Goal: Find specific page/section: Find specific page/section

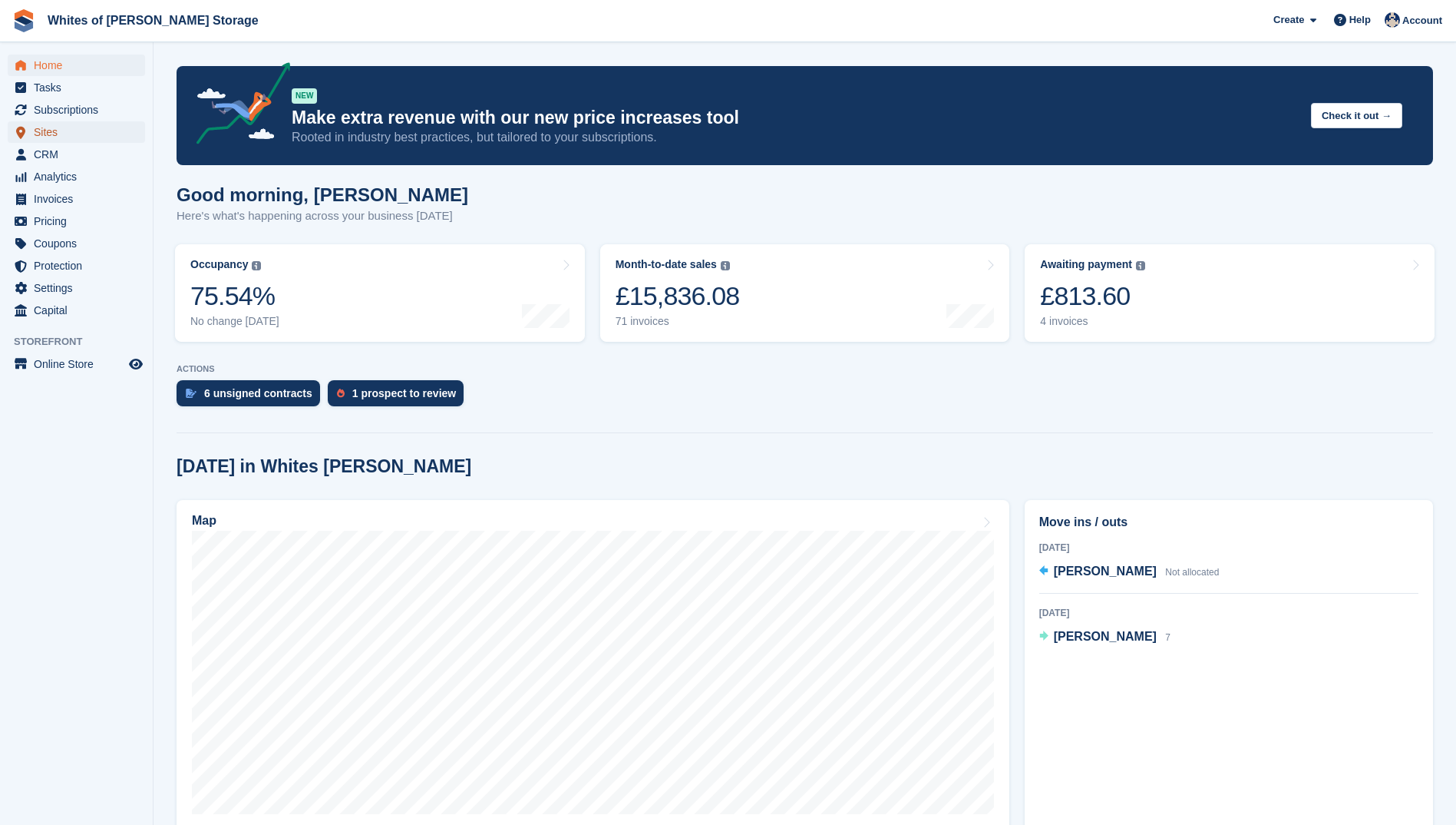
click at [48, 138] on span "Sites" at bounding box center [80, 132] width 93 height 22
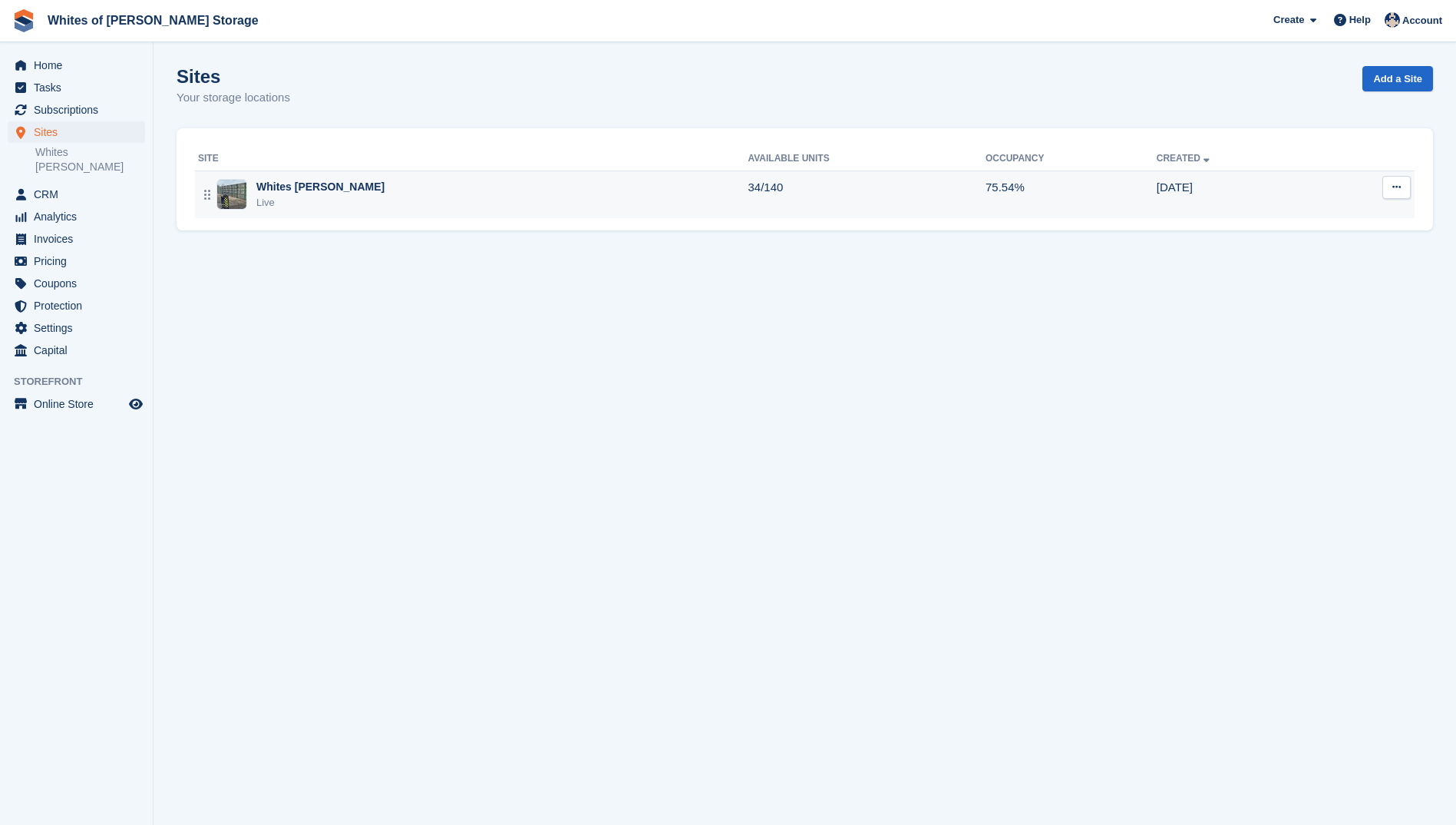
click at [240, 205] on img at bounding box center [232, 194] width 29 height 31
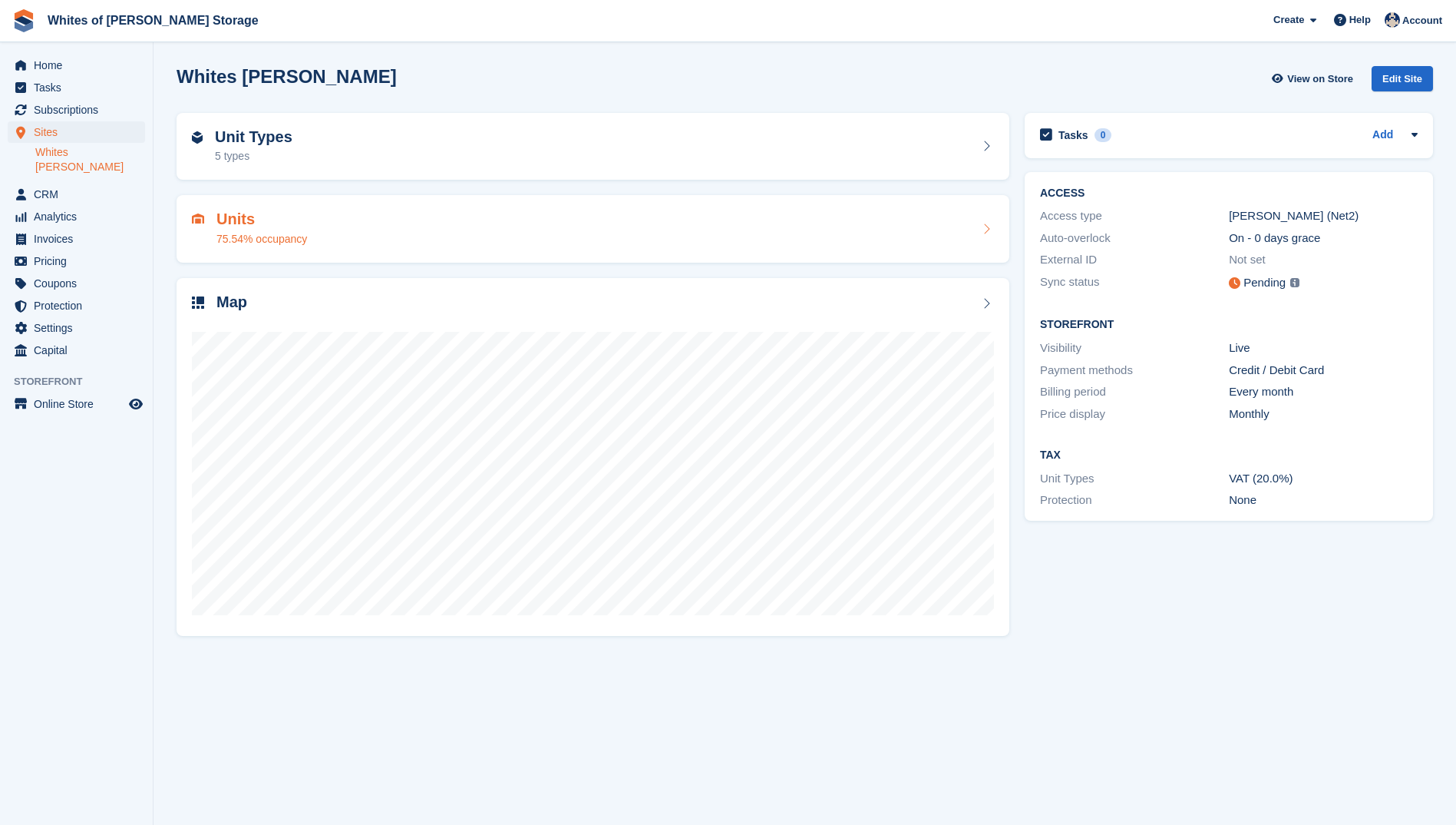
click at [260, 229] on div "Units 75.54% occupancy" at bounding box center [261, 228] width 91 height 37
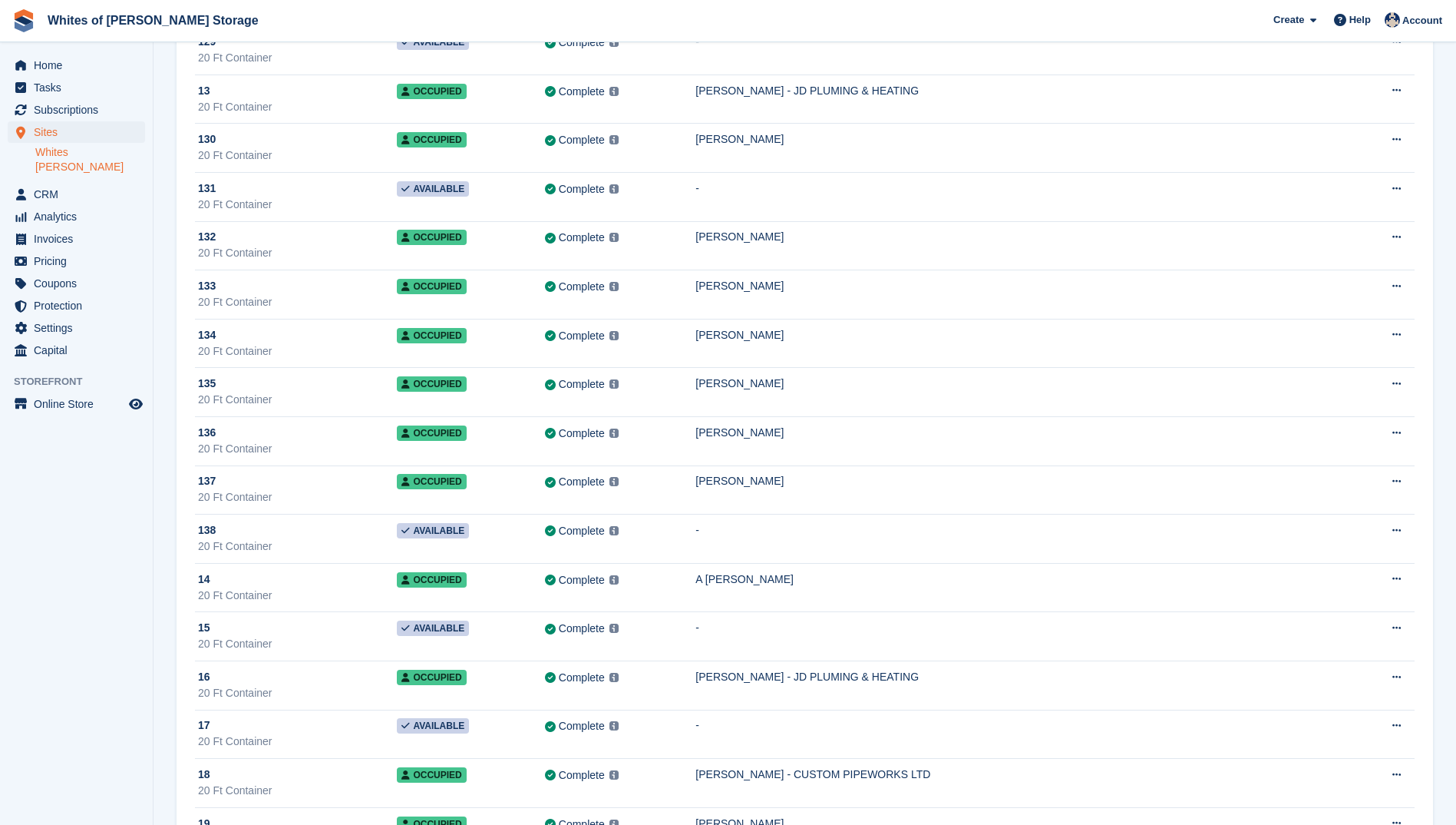
scroll to position [2303, 0]
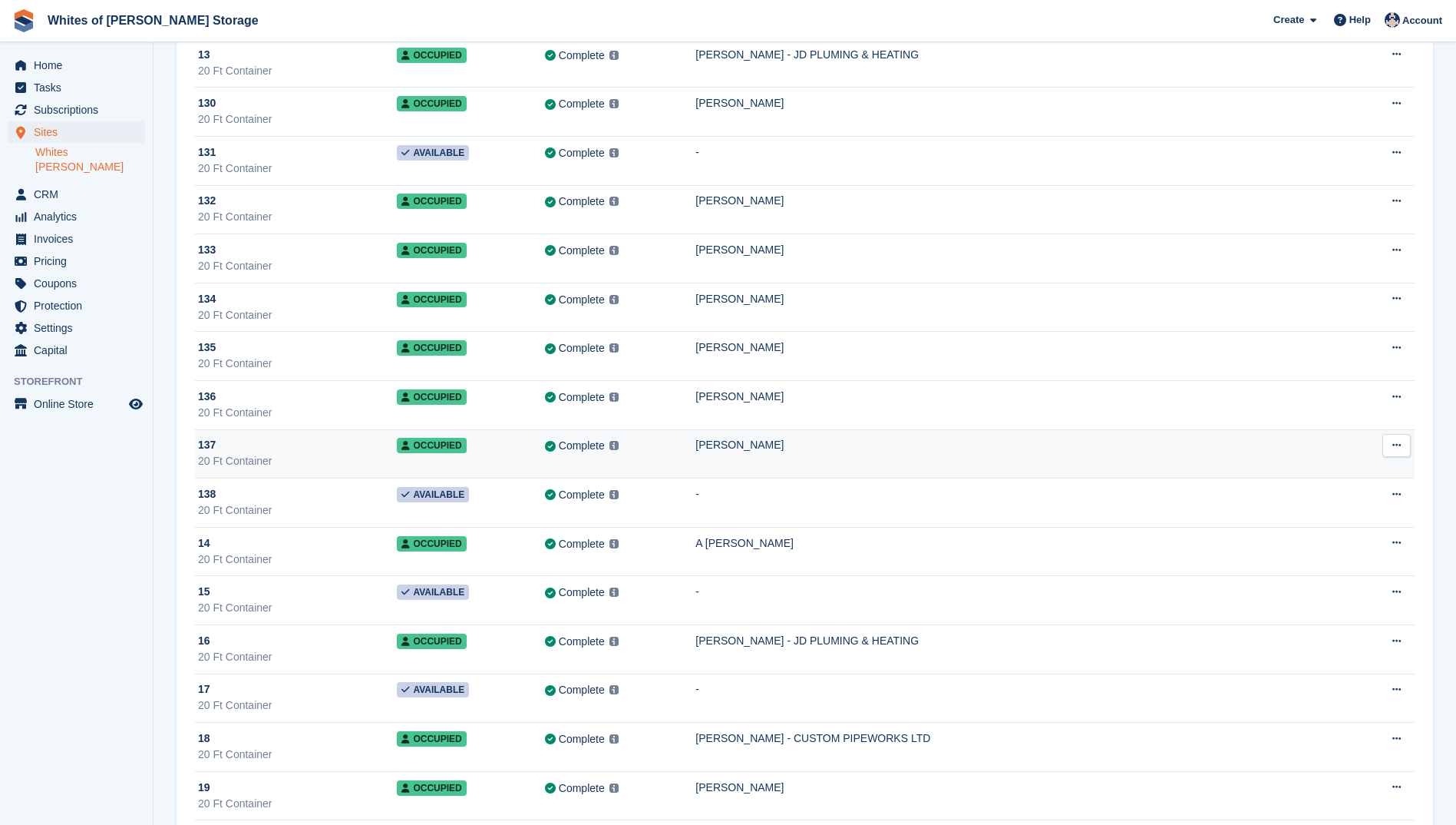
click at [229, 452] on div "137" at bounding box center [296, 445] width 199 height 16
